Goal: Navigation & Orientation: Find specific page/section

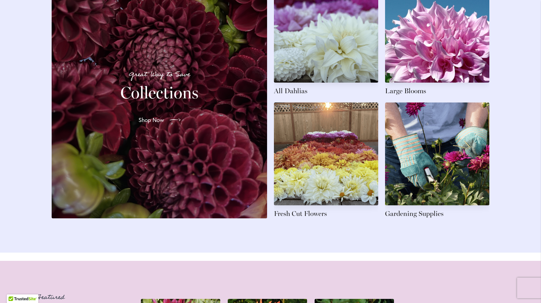
scroll to position [1048, 0]
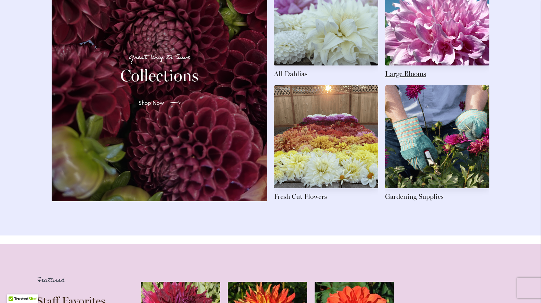
click at [423, 42] on link at bounding box center [437, 21] width 104 height 116
click at [316, 54] on link at bounding box center [326, 21] width 104 height 116
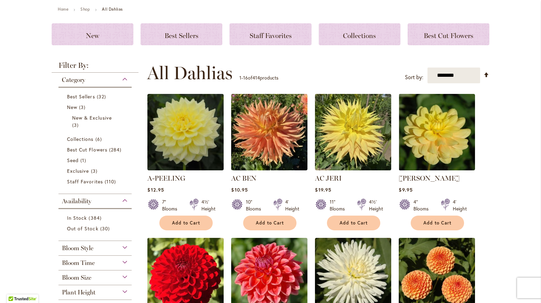
scroll to position [76, 0]
